Goal: Contribute content: Contribute content

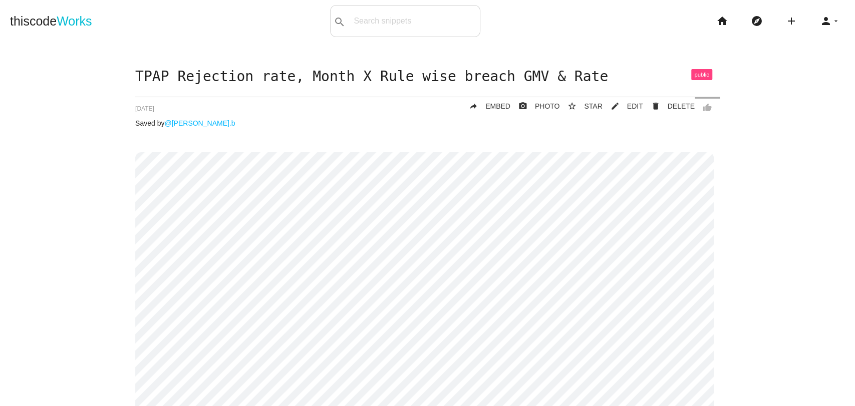
scroll to position [81, 0]
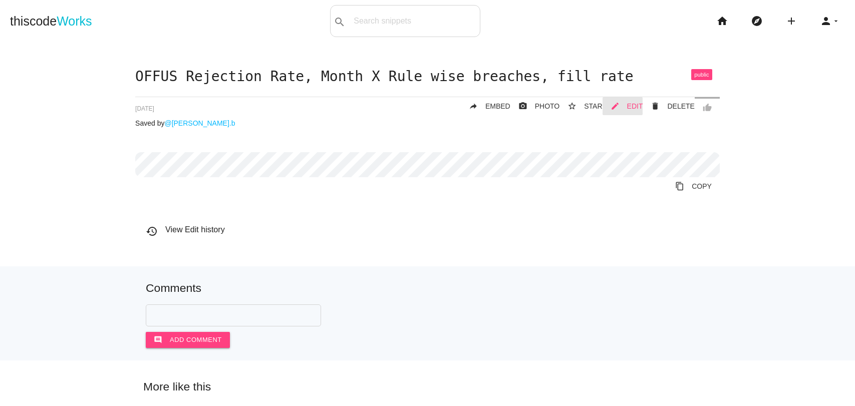
click at [621, 101] on link "mode_edit EDIT" at bounding box center [623, 106] width 41 height 18
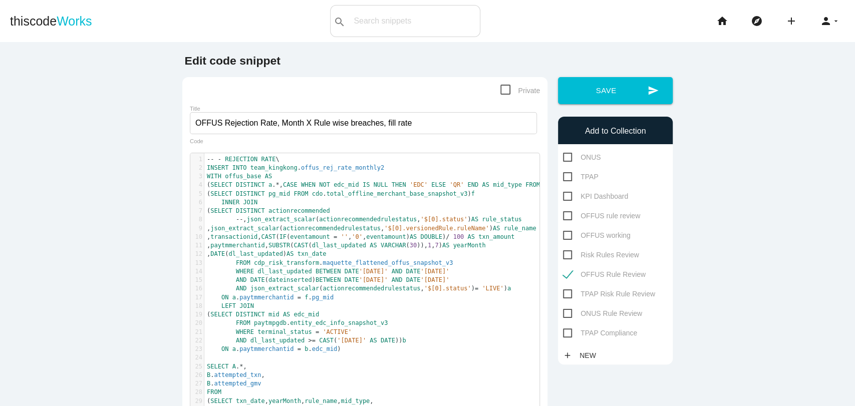
click at [252, 185] on span "DISTINCT" at bounding box center [250, 184] width 29 height 7
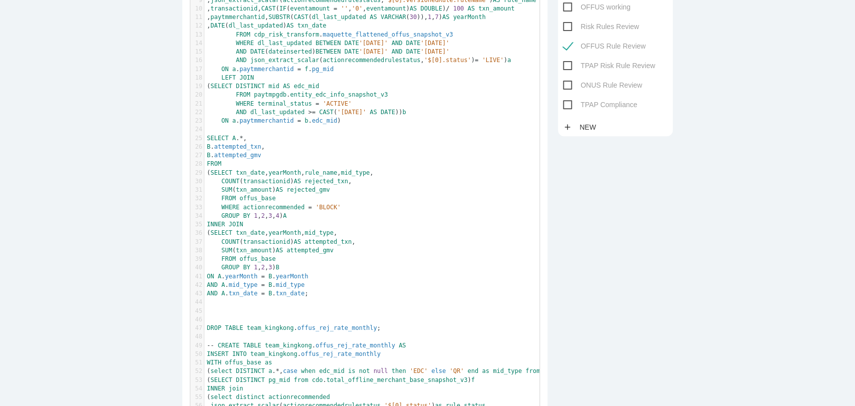
scroll to position [228, 0]
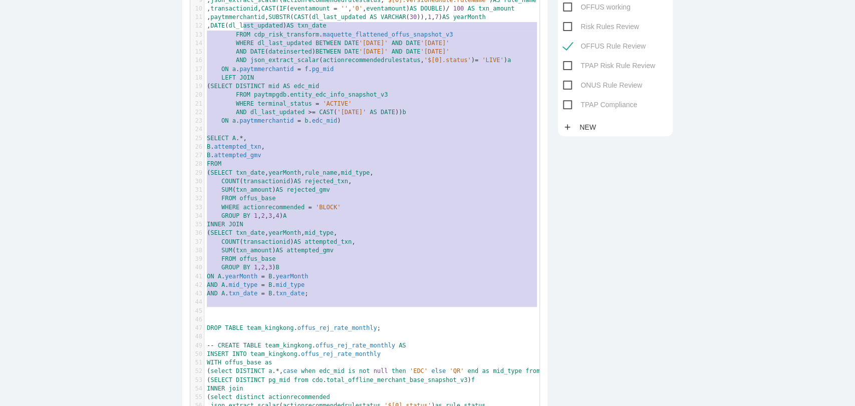
type textarea "-- - REJECTION RATE\ INSERT INTO team_kingkong.offus_rej_rate_monthly2 WITH off…"
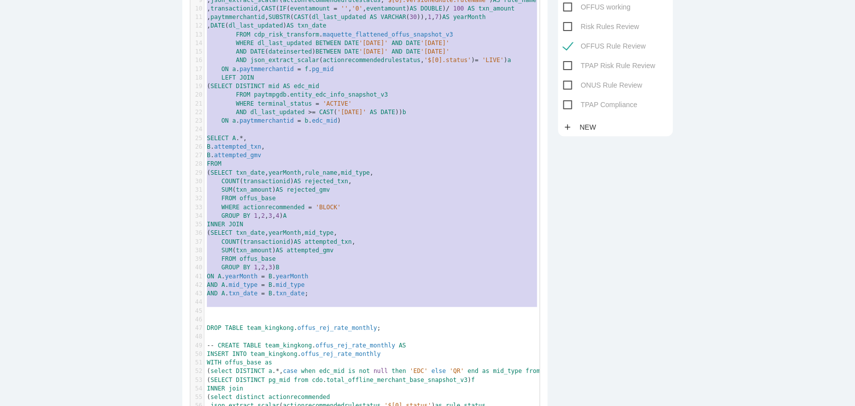
scroll to position [154, 0]
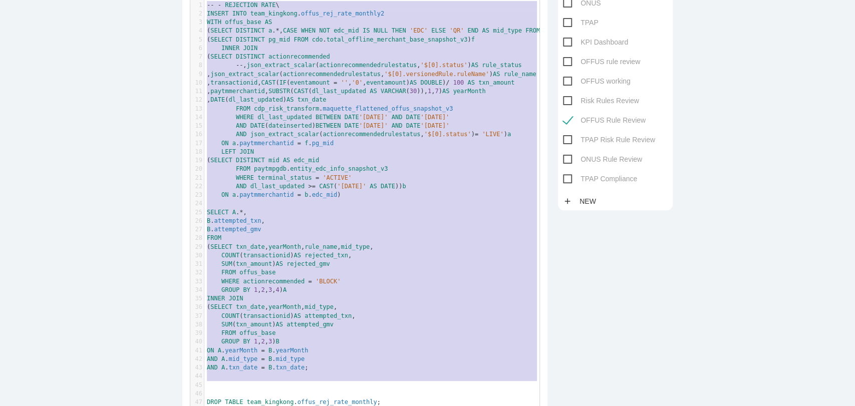
drag, startPoint x: 310, startPoint y: 308, endPoint x: 235, endPoint y: -2, distance: 319.0
click at [235, 0] on html "thiscode Works search All: All: Code: Title: Tag: All: Code: Title: Tag: search…" at bounding box center [427, 203] width 855 height 406
paste textarea
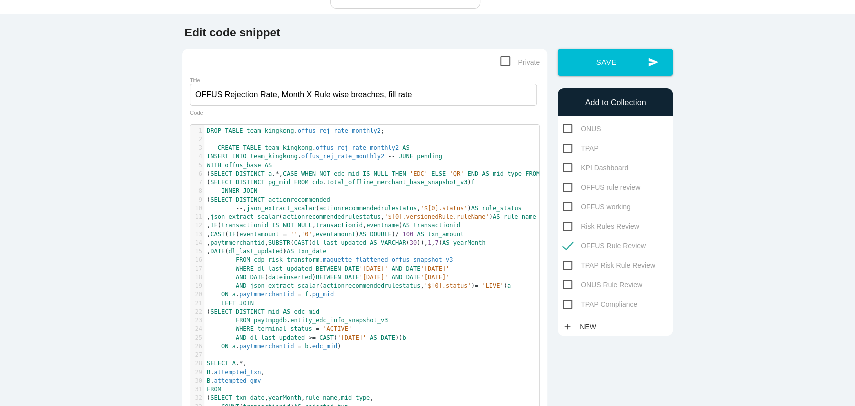
scroll to position [0, 0]
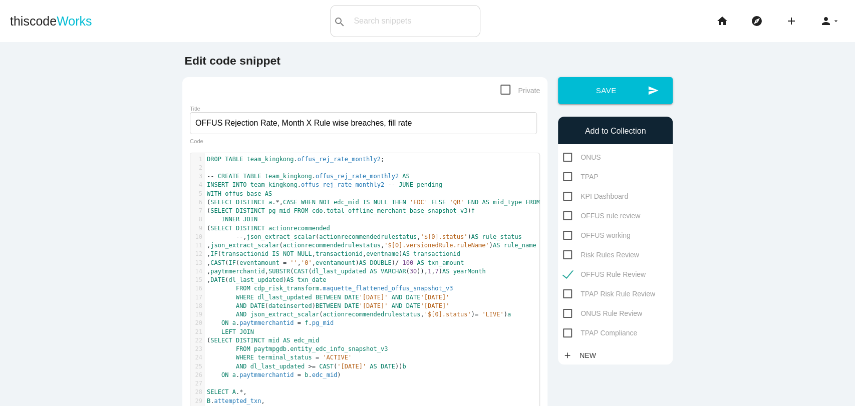
click at [367, 267] on pre ", CAST ( IF ( eventamount = '' , '0' , eventamount ) AS DOUBLE ) / 100 AS txn_a…" at bounding box center [376, 263] width 344 height 9
click at [571, 90] on button "send Save" at bounding box center [615, 90] width 115 height 27
click at [320, 160] on span "offus_rej_rate_monthly2" at bounding box center [339, 159] width 83 height 7
type textarea "offus_rej_rate_monthly2"
click at [320, 160] on span "offus_rej_rate_monthly2" at bounding box center [339, 159] width 83 height 7
